Goal: Use online tool/utility: Utilize a website feature to perform a specific function

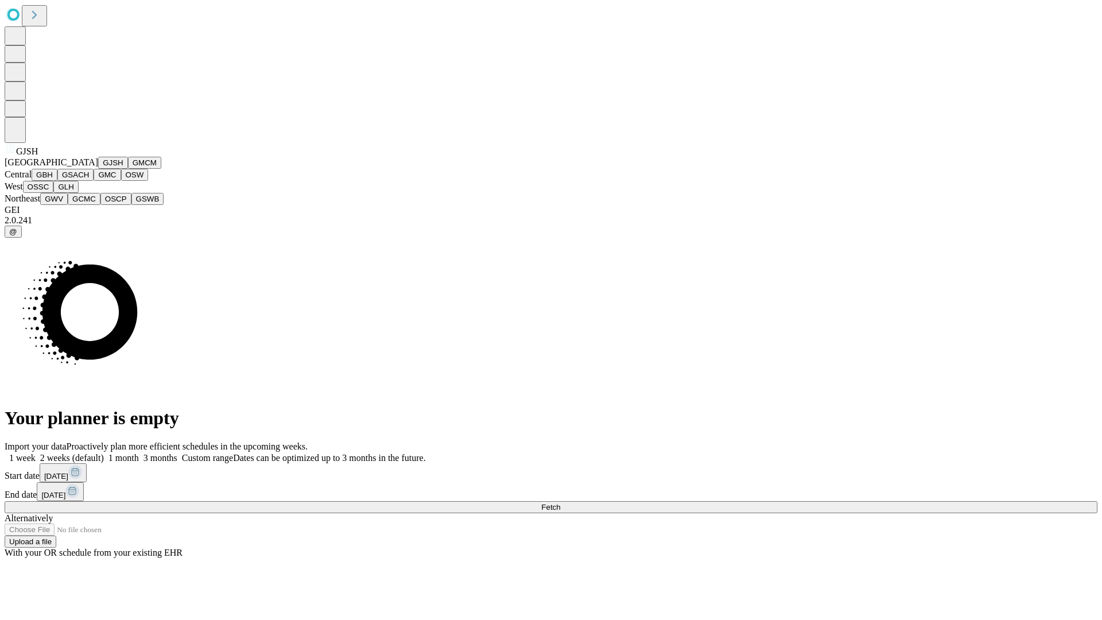
click at [98, 169] on button "GJSH" at bounding box center [113, 163] width 30 height 12
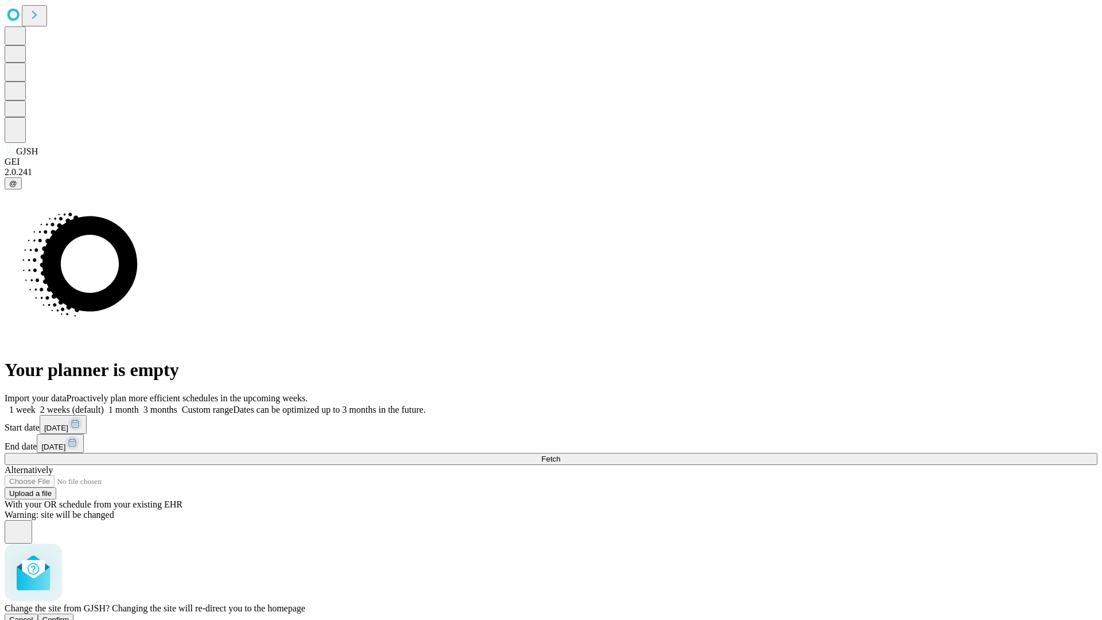
click at [69, 615] on span "Confirm" at bounding box center [55, 619] width 27 height 9
click at [104, 405] on label "2 weeks (default)" at bounding box center [70, 410] width 68 height 10
click at [560, 455] on span "Fetch" at bounding box center [550, 459] width 19 height 9
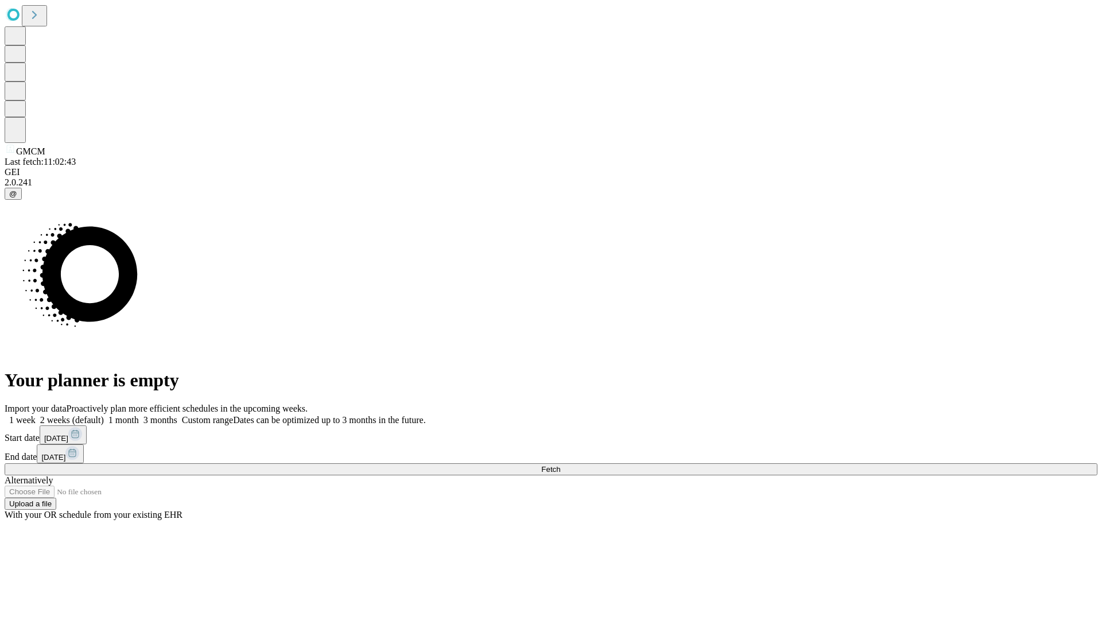
click at [104, 415] on label "2 weeks (default)" at bounding box center [70, 420] width 68 height 10
click at [560, 465] on span "Fetch" at bounding box center [550, 469] width 19 height 9
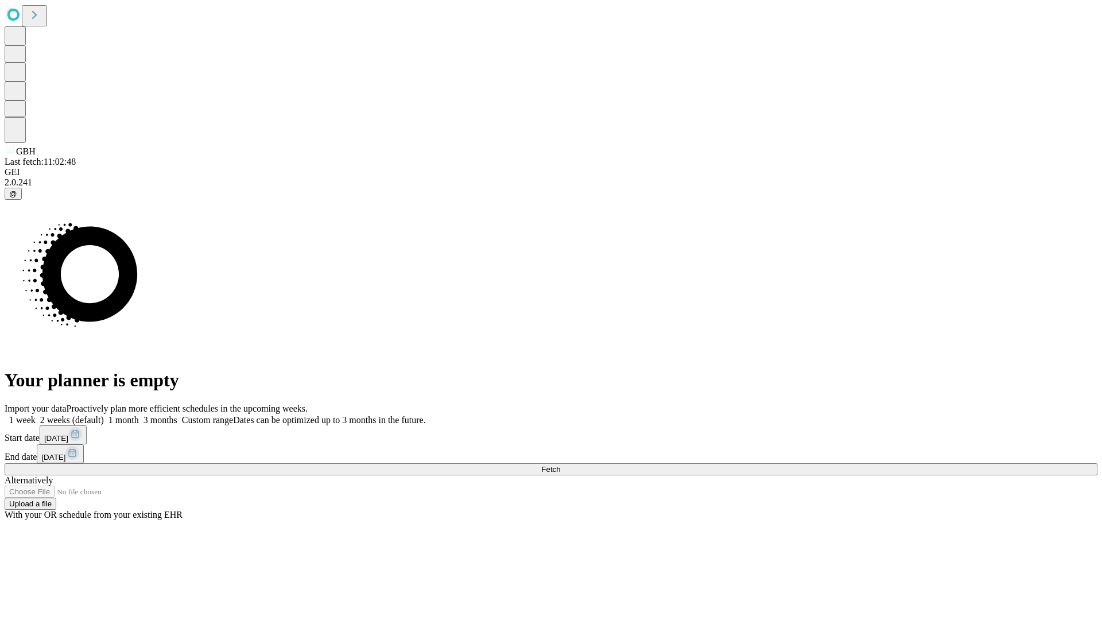
click at [104, 415] on label "2 weeks (default)" at bounding box center [70, 420] width 68 height 10
click at [560, 465] on span "Fetch" at bounding box center [550, 469] width 19 height 9
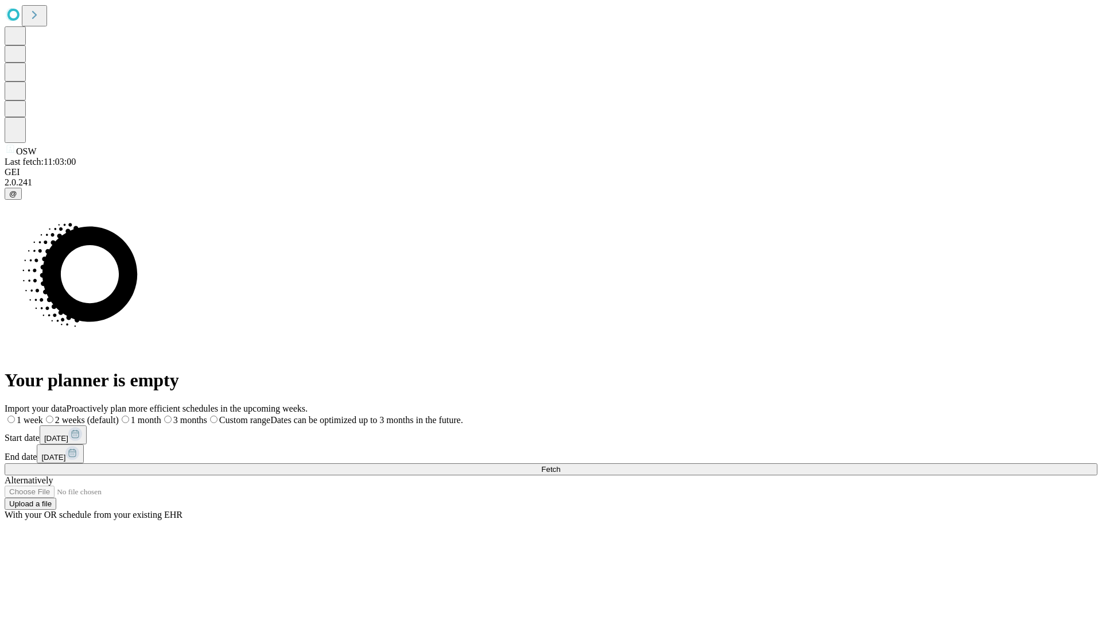
click at [119, 415] on label "2 weeks (default)" at bounding box center [81, 420] width 76 height 10
click at [560, 465] on span "Fetch" at bounding box center [550, 469] width 19 height 9
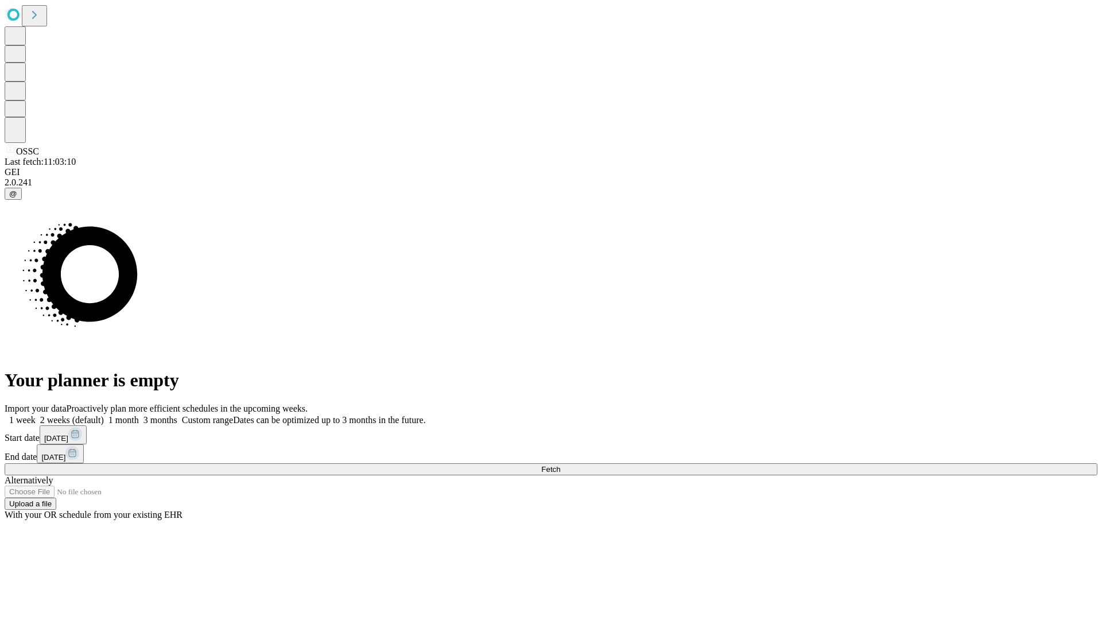
click at [104, 415] on label "2 weeks (default)" at bounding box center [70, 420] width 68 height 10
click at [560, 465] on span "Fetch" at bounding box center [550, 469] width 19 height 9
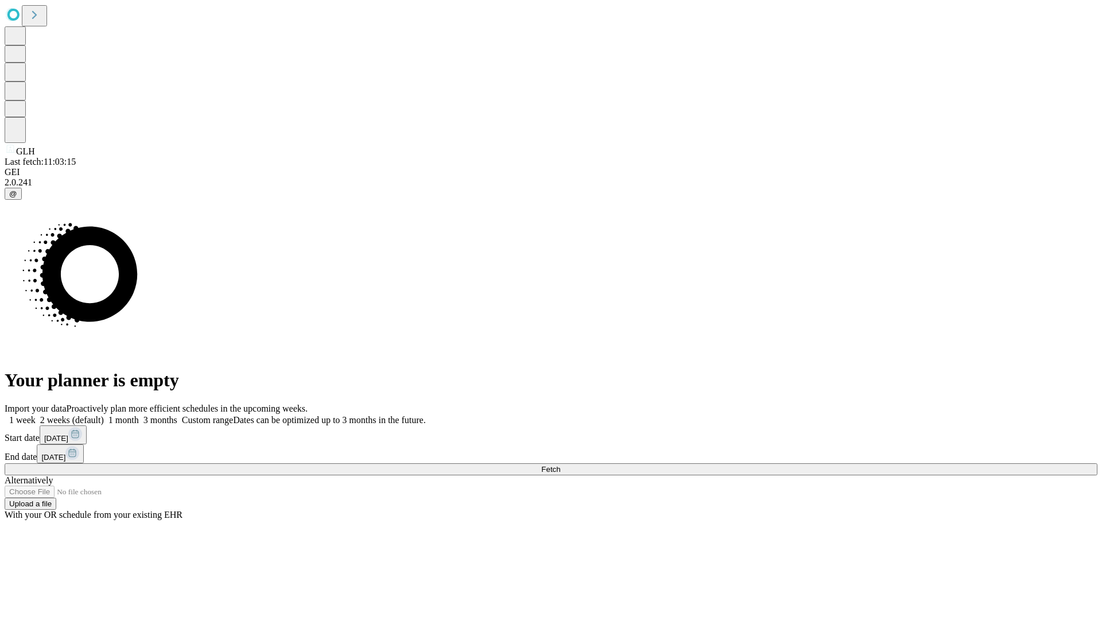
click at [560, 465] on span "Fetch" at bounding box center [550, 469] width 19 height 9
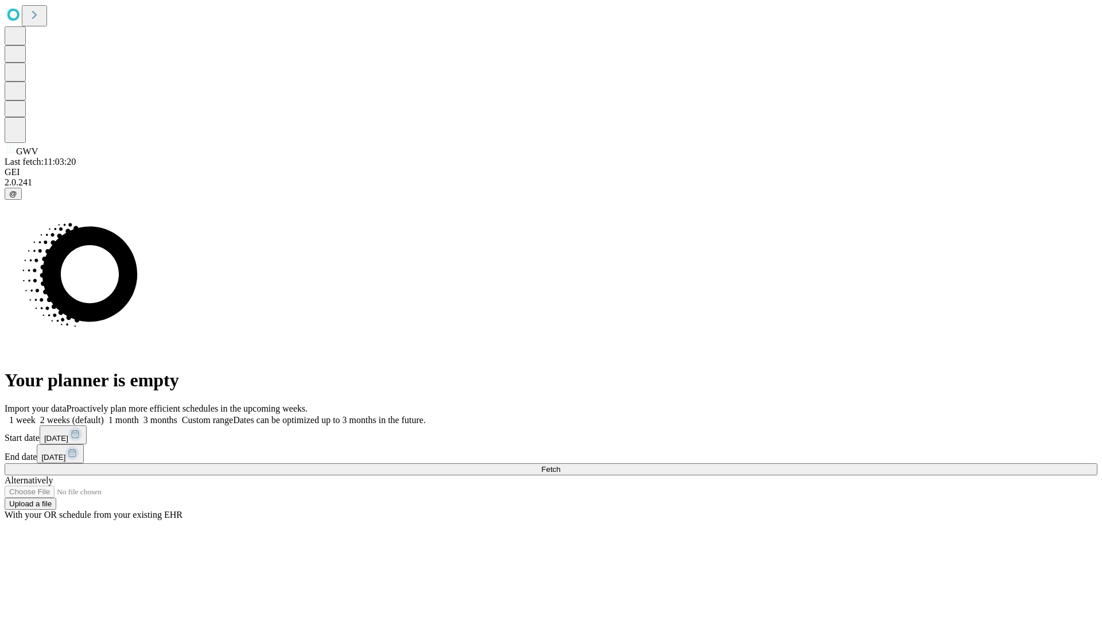
click at [104, 415] on label "2 weeks (default)" at bounding box center [70, 420] width 68 height 10
click at [560, 465] on span "Fetch" at bounding box center [550, 469] width 19 height 9
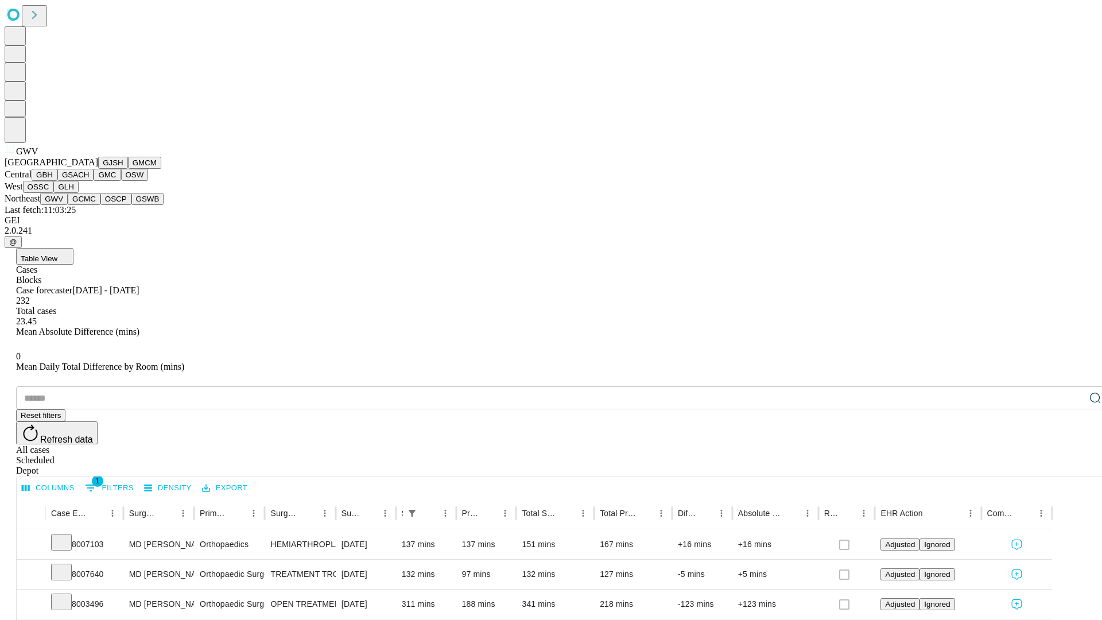
click at [89, 205] on button "GCMC" at bounding box center [84, 199] width 33 height 12
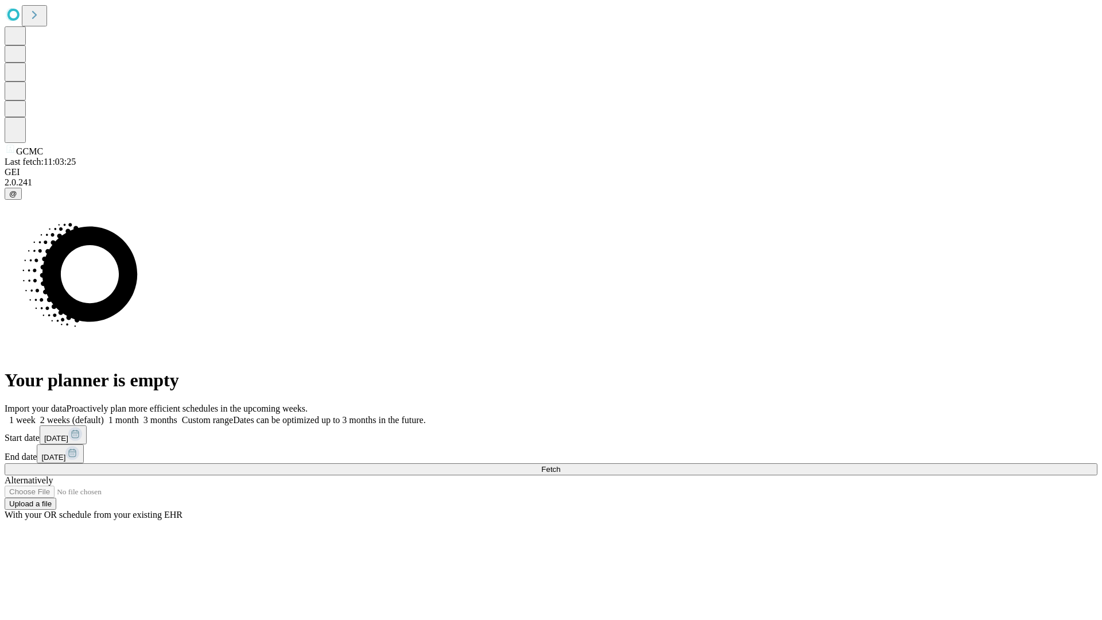
click at [104, 415] on label "2 weeks (default)" at bounding box center [70, 420] width 68 height 10
click at [560, 465] on span "Fetch" at bounding box center [550, 469] width 19 height 9
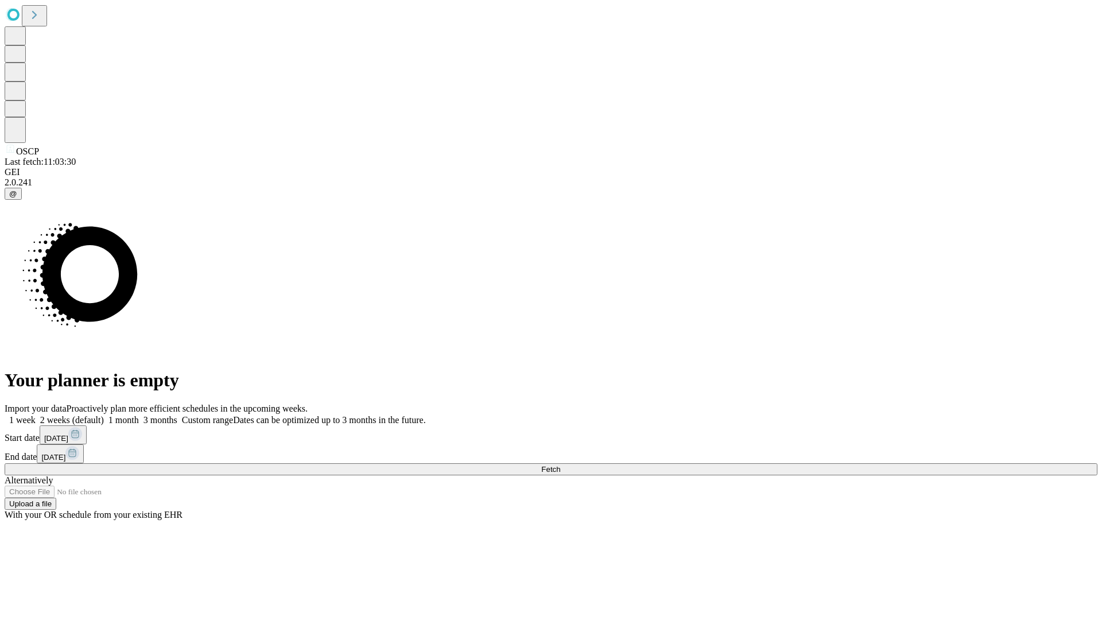
click at [104, 415] on label "2 weeks (default)" at bounding box center [70, 420] width 68 height 10
click at [560, 465] on span "Fetch" at bounding box center [550, 469] width 19 height 9
